Goal: Information Seeking & Learning: Learn about a topic

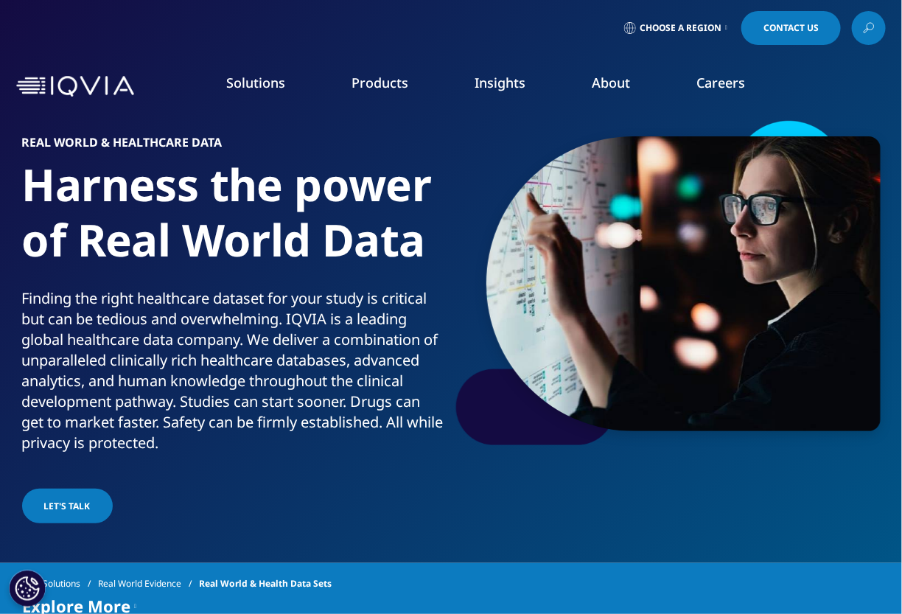
click at [74, 285] on link "DISCOVER INSIGHTS" at bounding box center [114, 286] width 171 height 13
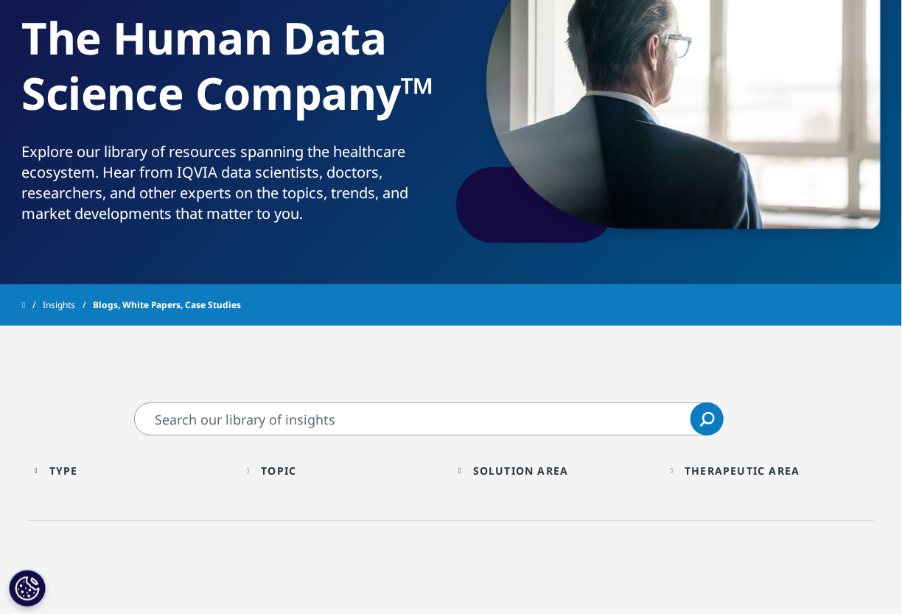
scroll to position [221, 0]
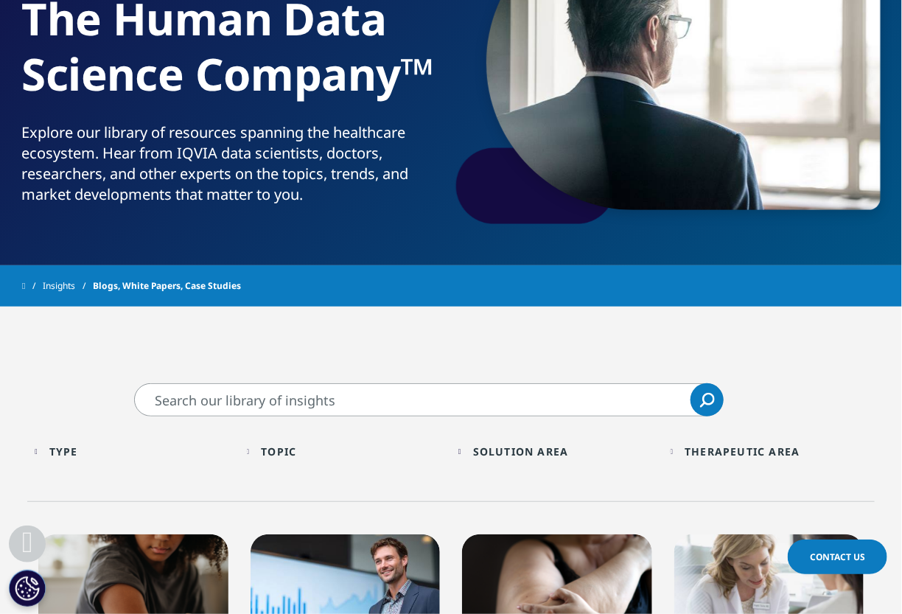
click at [219, 399] on input "Search" at bounding box center [428, 399] width 589 height 33
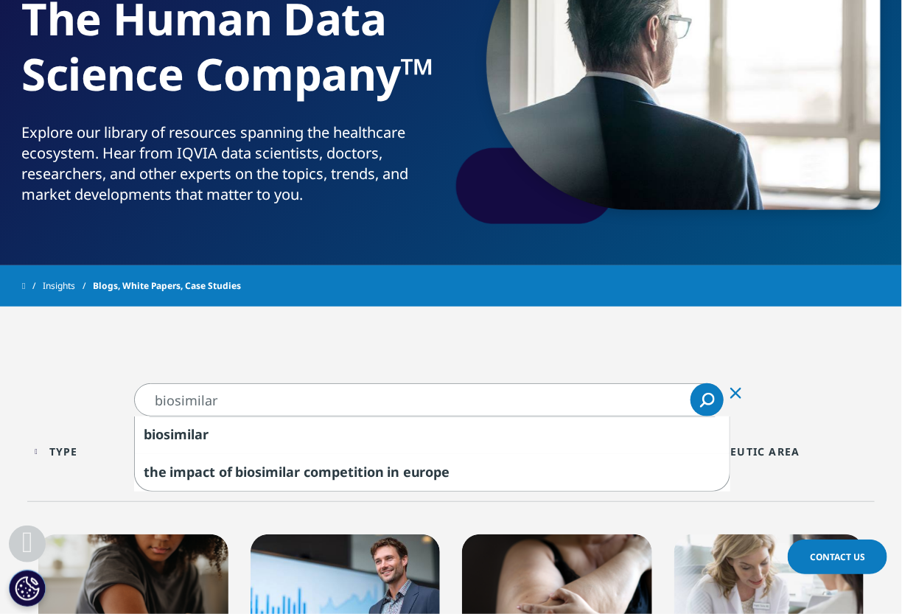
type input "biosimilar"
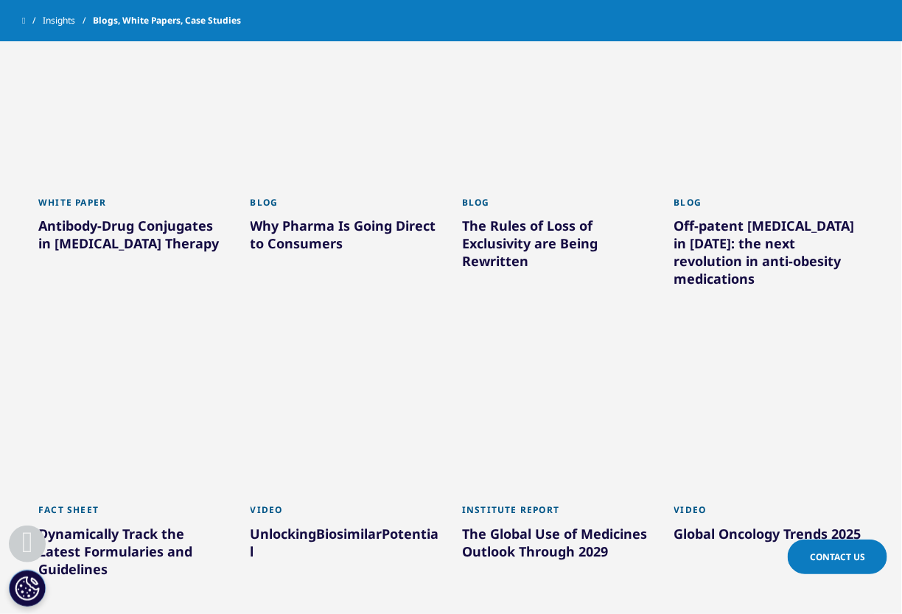
scroll to position [736, 0]
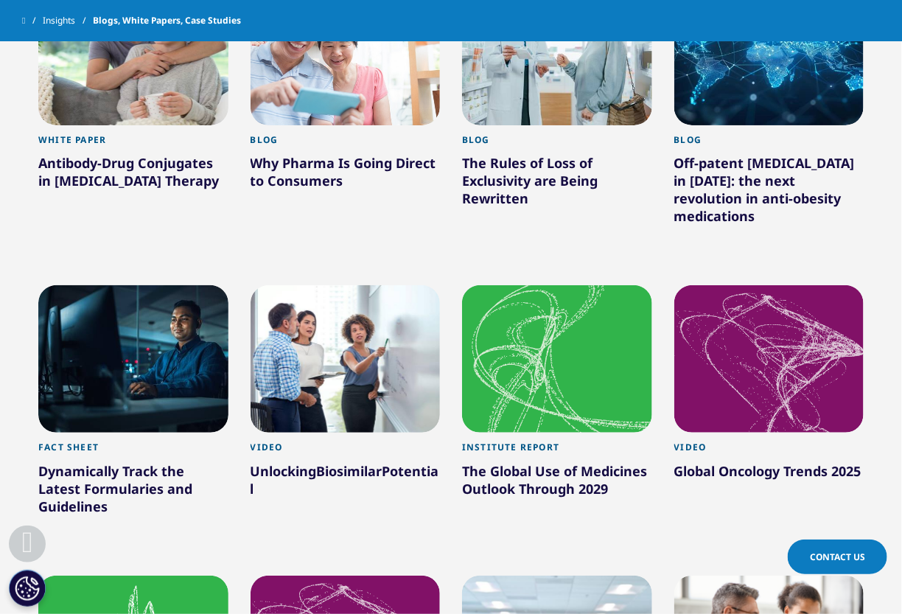
click at [276, 462] on div "Unlocking Biosimilar Potential" at bounding box center [346, 482] width 190 height 41
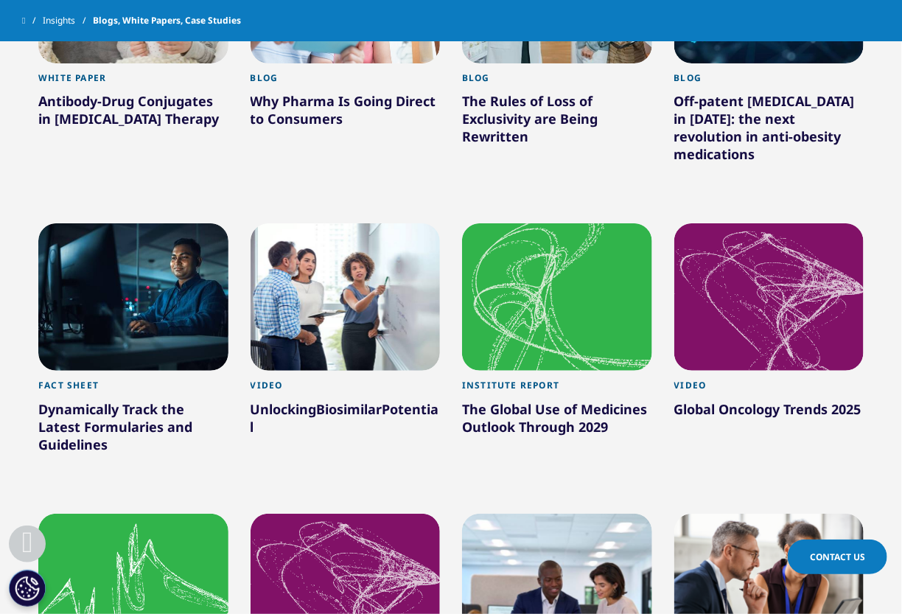
scroll to position [958, 0]
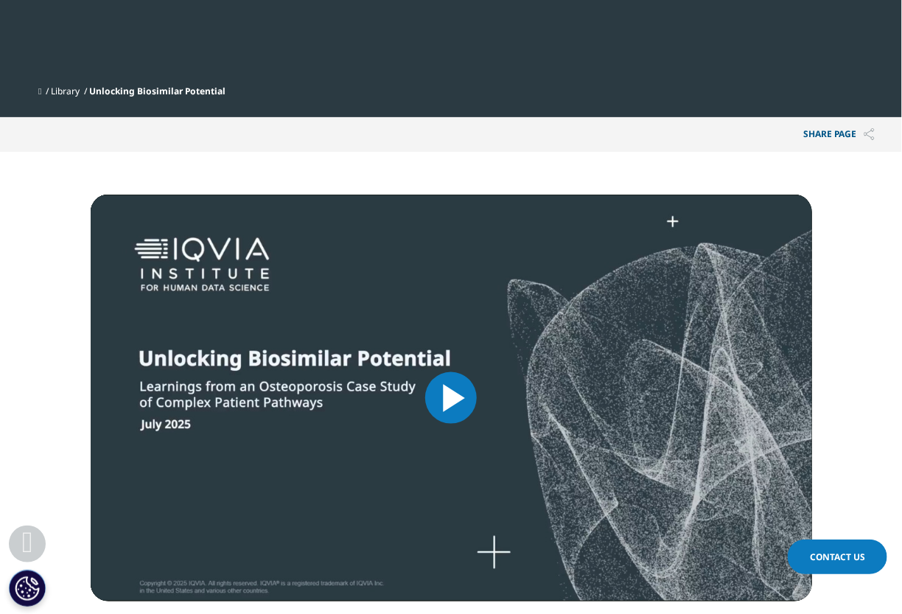
scroll to position [442, 0]
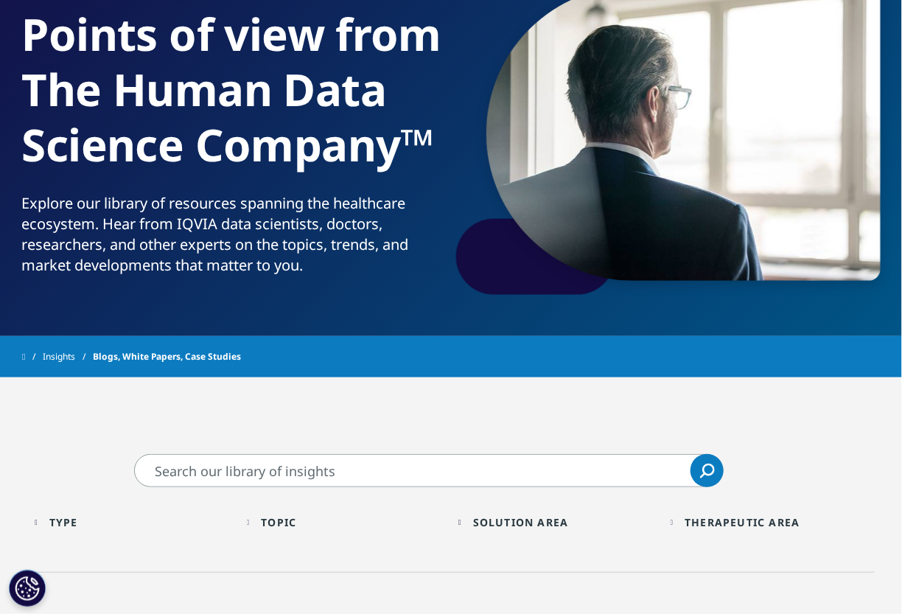
scroll to position [147, 0]
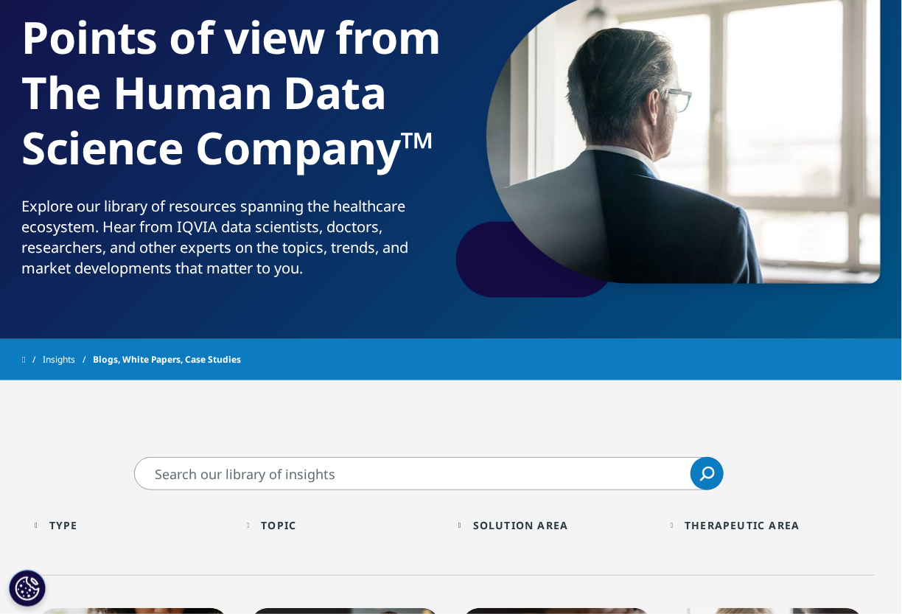
click at [225, 468] on input "Search" at bounding box center [428, 473] width 589 height 33
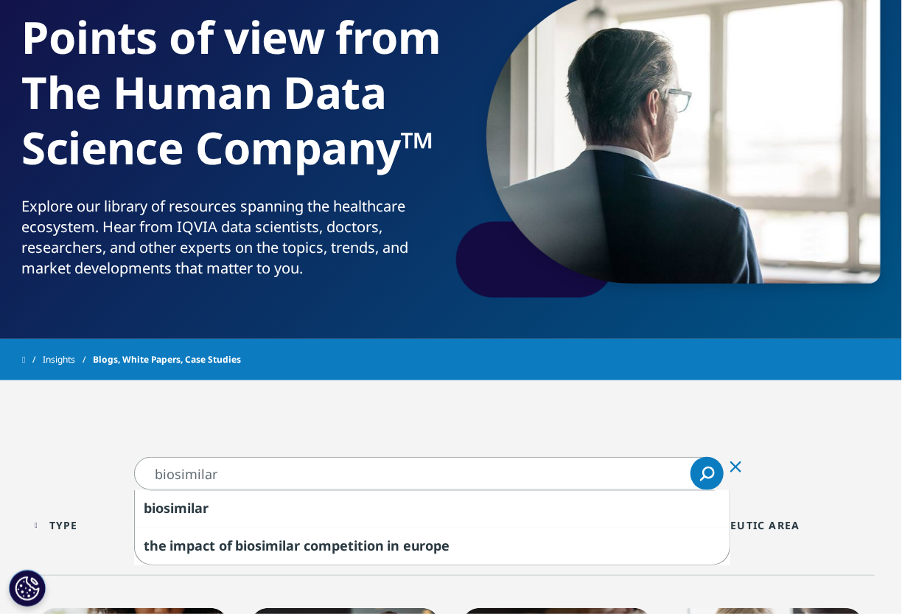
type input "biosimilar"
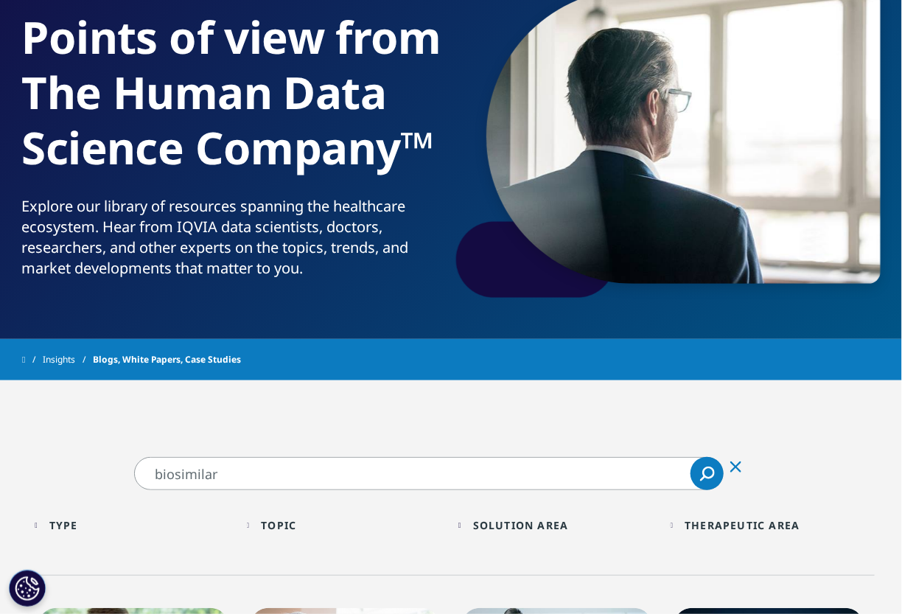
click at [694, 477] on link "Search Loading" at bounding box center [706, 473] width 33 height 33
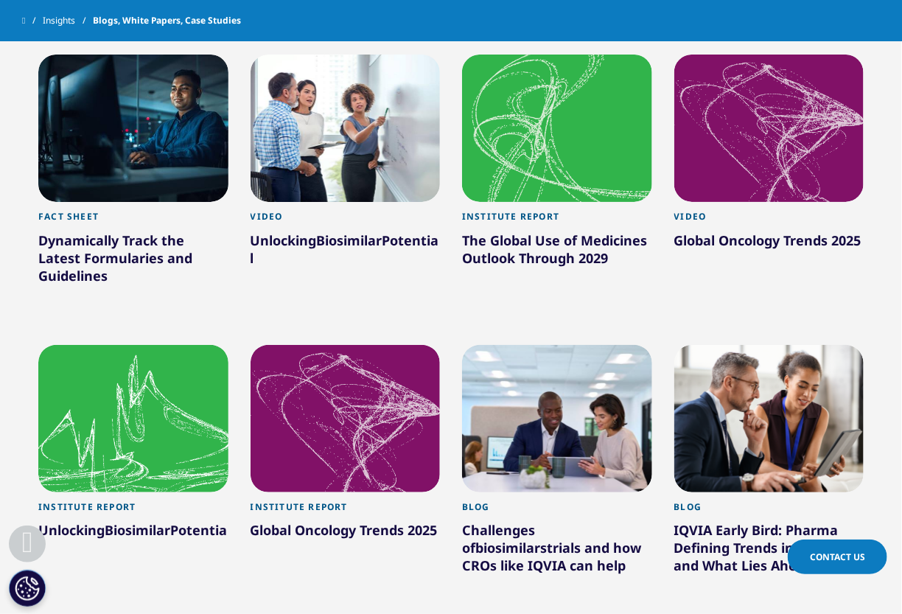
scroll to position [1032, 0]
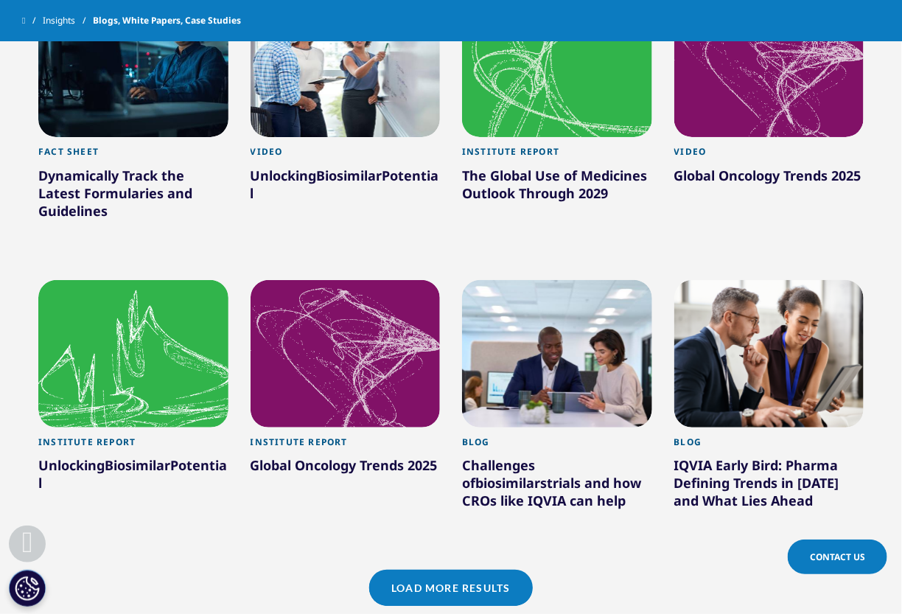
click at [69, 456] on div "Unlocking Biosimilar Potential" at bounding box center [133, 476] width 190 height 41
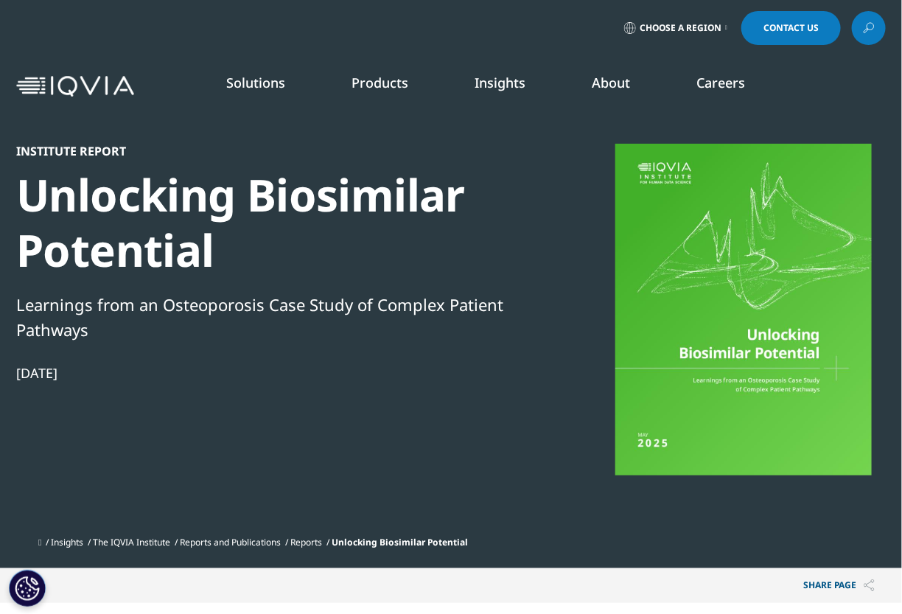
scroll to position [7, 6]
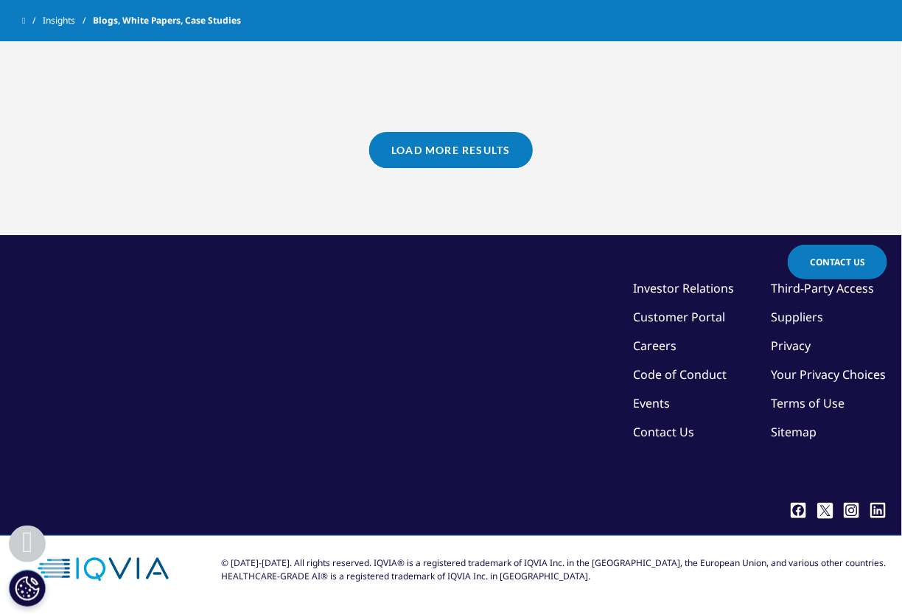
scroll to position [1032, 0]
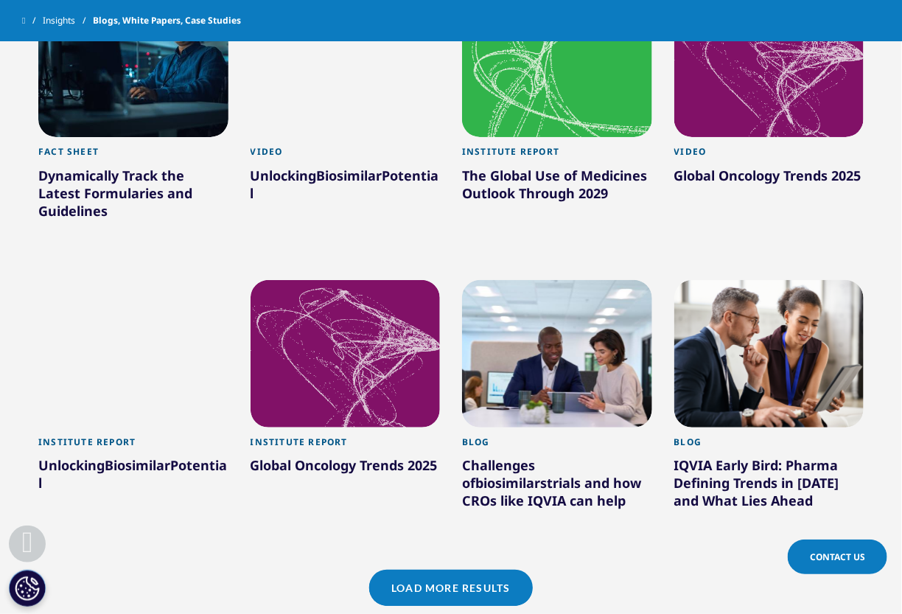
click at [550, 169] on div "The Global Use of Medicines Outlook Through 2029" at bounding box center [557, 187] width 190 height 41
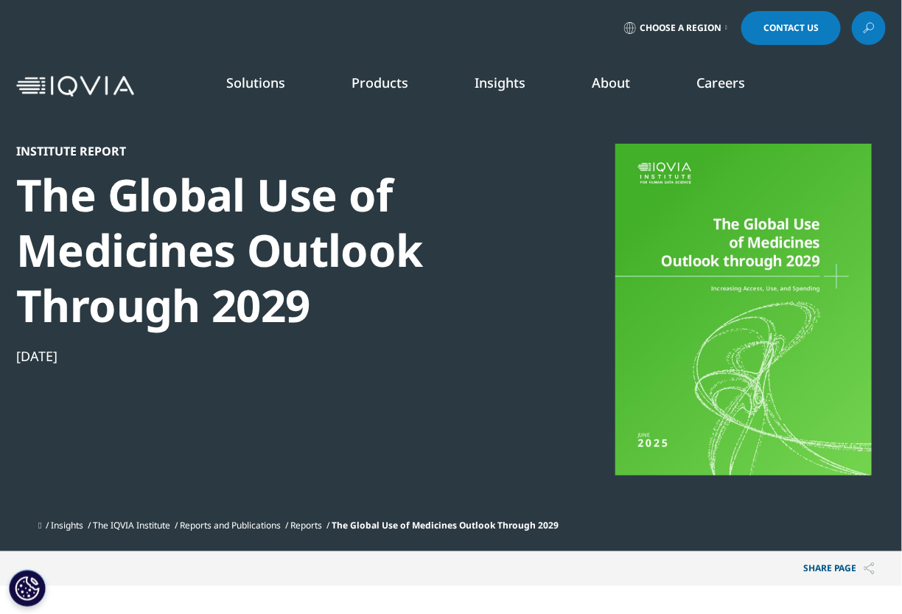
scroll to position [813, 858]
click at [424, 333] on div "Institute Report The Global Use of Medicines Outlook Through 2029 Jun 26, 2025" at bounding box center [268, 328] width 505 height 368
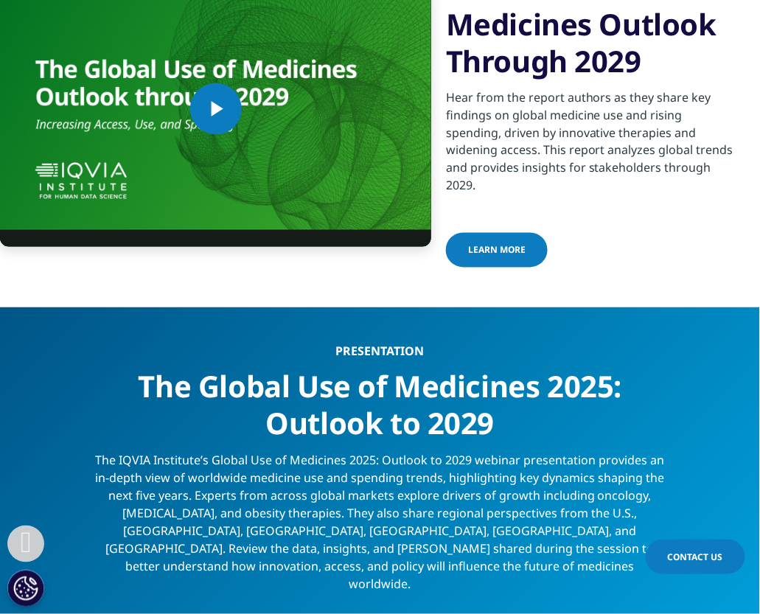
scroll to position [7, 7]
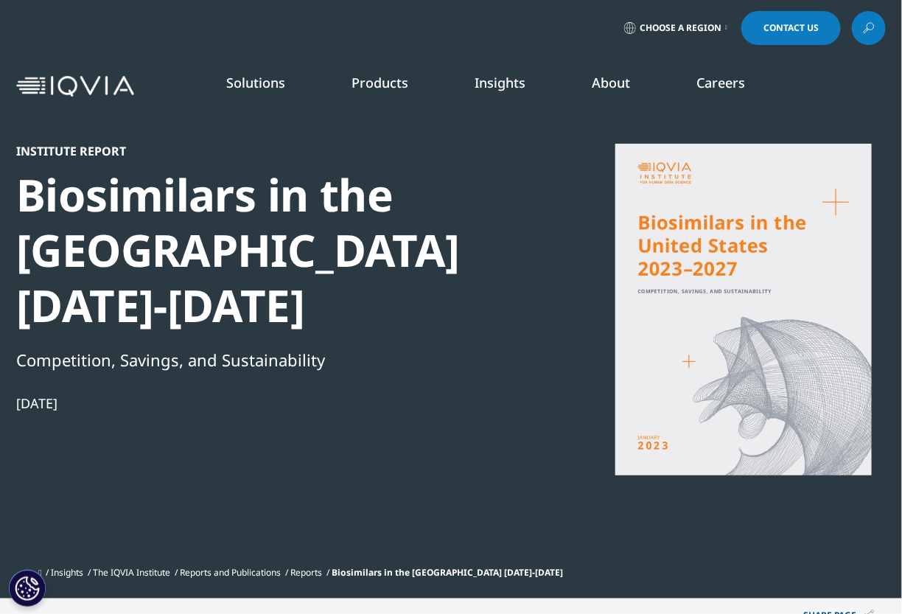
scroll to position [7, 6]
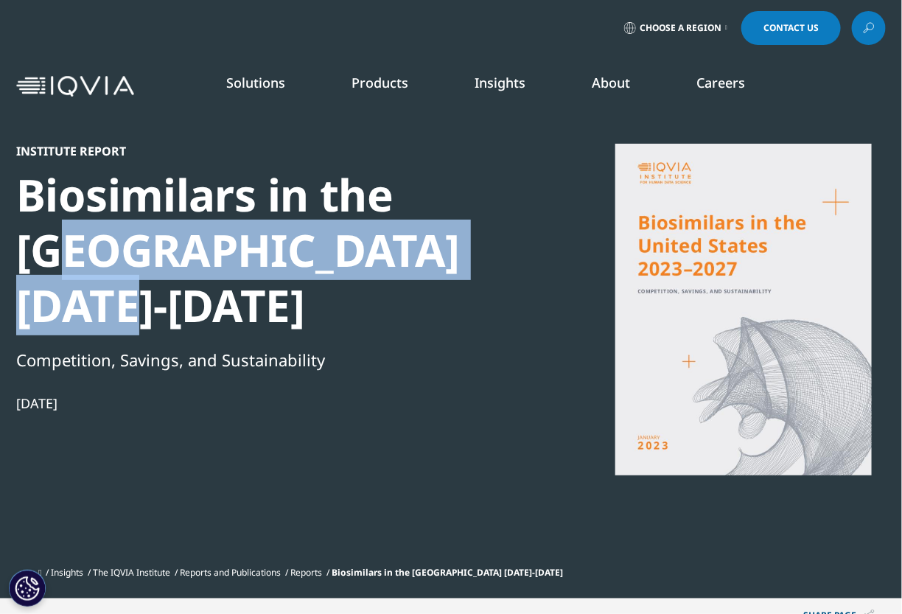
drag, startPoint x: 119, startPoint y: 309, endPoint x: 80, endPoint y: 245, distance: 75.1
click at [80, 245] on div "Biosimilars in the [GEOGRAPHIC_DATA] [DATE]-[DATE]" at bounding box center [268, 250] width 505 height 166
click at [164, 313] on div "Biosimilars in the [GEOGRAPHIC_DATA] [DATE]-[DATE]" at bounding box center [268, 250] width 505 height 166
drag, startPoint x: 321, startPoint y: 263, endPoint x: 311, endPoint y: 263, distance: 10.3
click at [320, 263] on div "Biosimilars in the [GEOGRAPHIC_DATA] [DATE]-[DATE]" at bounding box center [268, 250] width 505 height 166
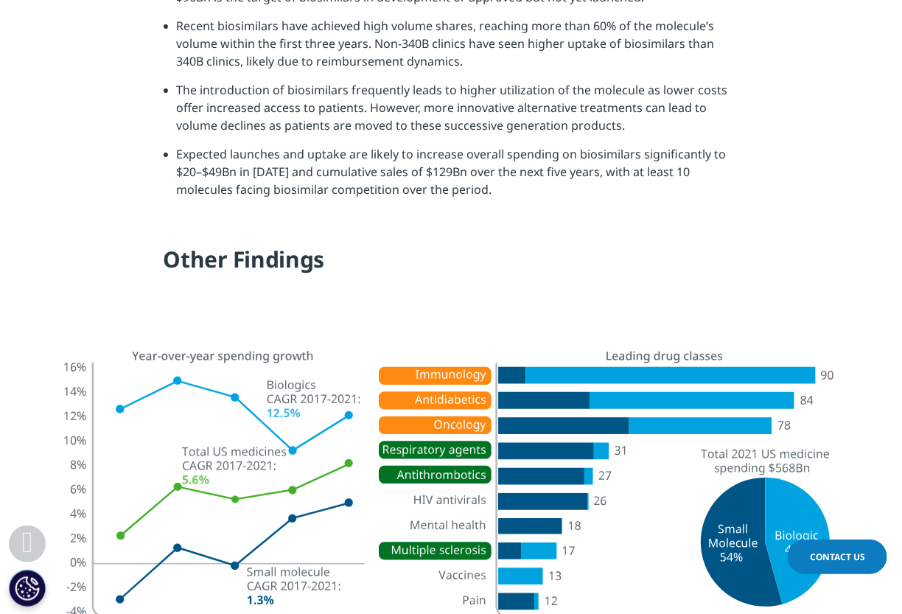
scroll to position [1916, 0]
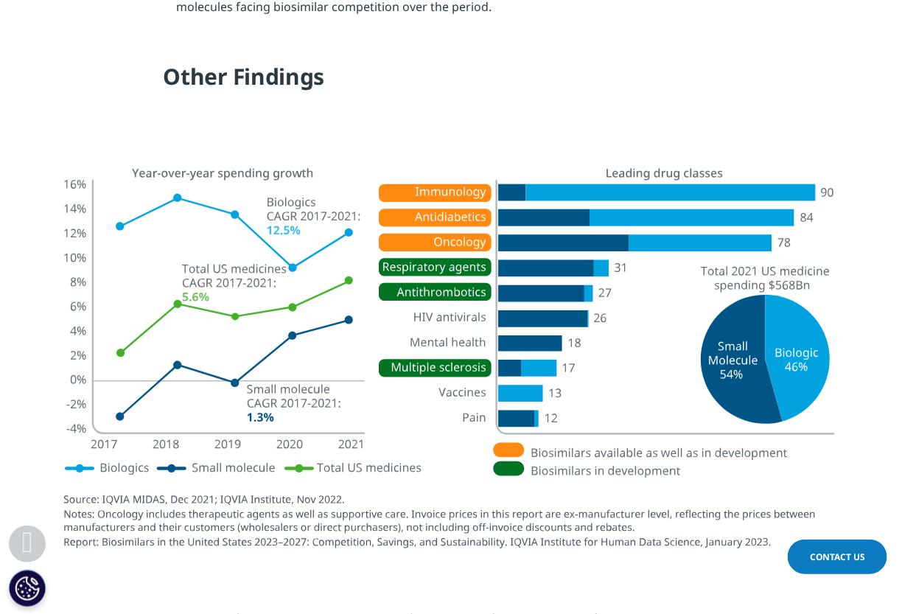
click at [486, 66] on h4 "Other Findings" at bounding box center [451, 82] width 575 height 41
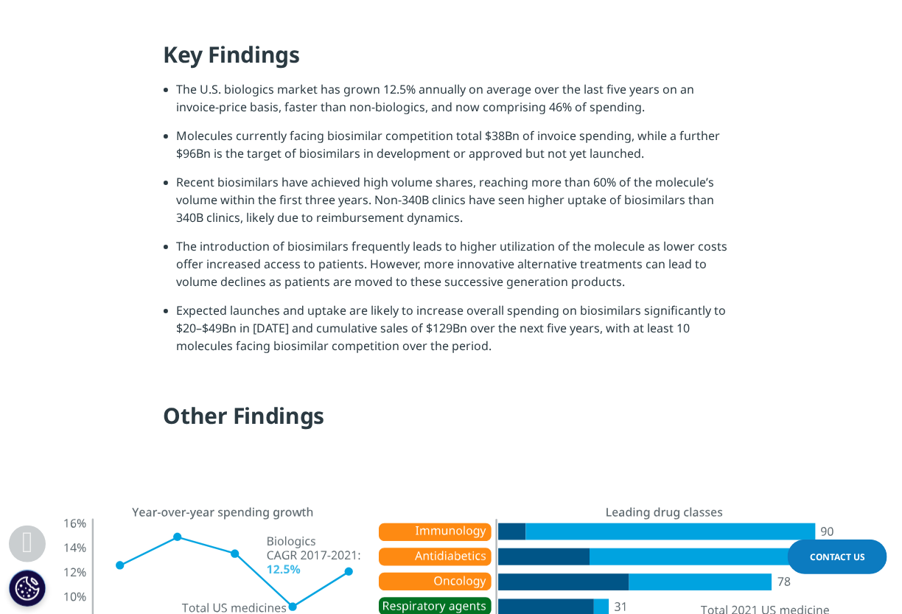
scroll to position [1547, 0]
